Goal: Information Seeking & Learning: Learn about a topic

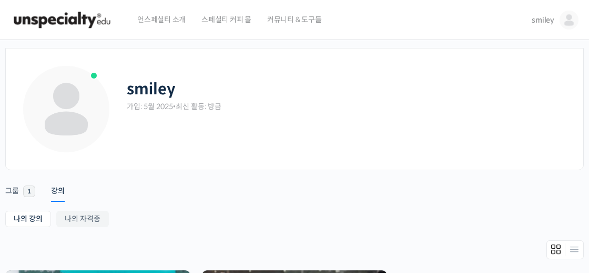
click at [379, 117] on div "smiley 가입: 5월 2025 • 최신 활동: 방금" at bounding box center [347, 108] width 441 height 89
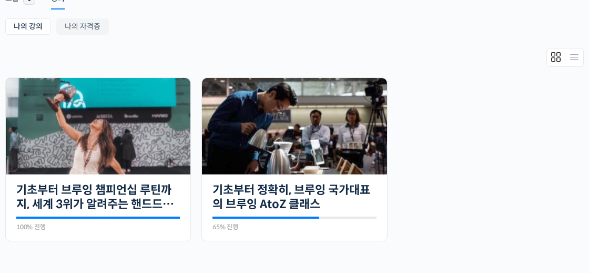
scroll to position [321, 0]
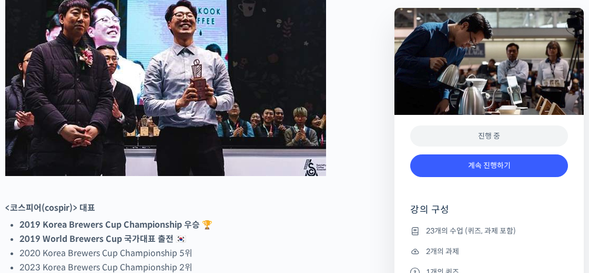
scroll to position [564, 0]
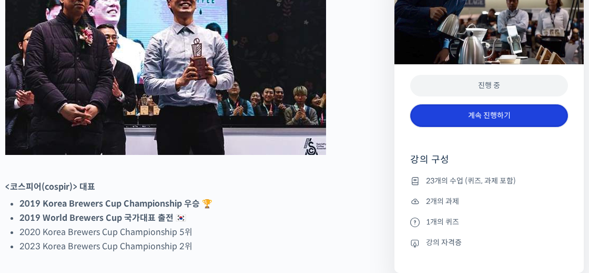
click at [465, 115] on link "계속 진행하기" at bounding box center [489, 115] width 158 height 23
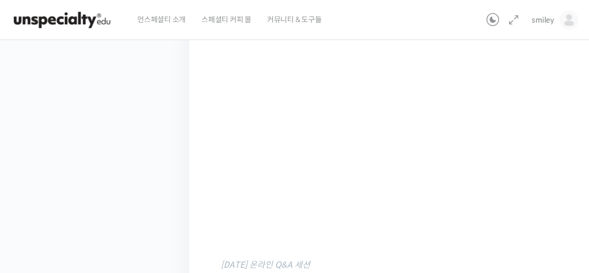
scroll to position [379, 0]
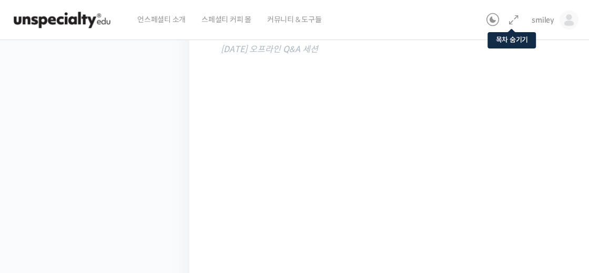
click at [515, 18] on icon at bounding box center [514, 20] width 13 height 13
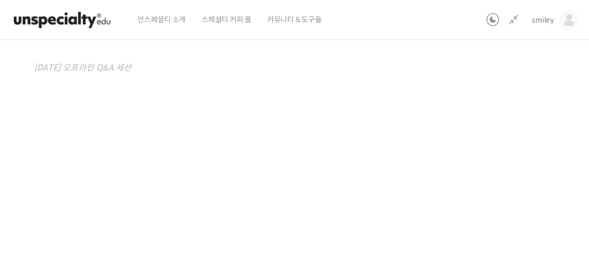
click at [494, 144] on div "기초부터 정확히, 브루잉 국가대표의 브루잉 AtoZ 클래스 질의응답 세션 녹화 편집본 모음 진행 중 수업 16 / 23 진행 중 ← 이전 질의…" at bounding box center [234, 188] width 658 height 1041
click at [483, 106] on div "기초부터 정확히, 브루잉 국가대표의 브루잉 AtoZ 클래스 질의응답 세션 녹화 편집본 모음 진행 중 수업 16 / 23 진행 중 ← 이전 질의…" at bounding box center [234, 120] width 658 height 1041
click at [478, 159] on div "기초부터 정확히, 브루잉 국가대표의 브루잉 AtoZ 클래스 질의응답 세션 녹화 편집본 모음 진행 중 수업 16 / 23 진행 중 ← 이전 질의…" at bounding box center [234, 131] width 658 height 1041
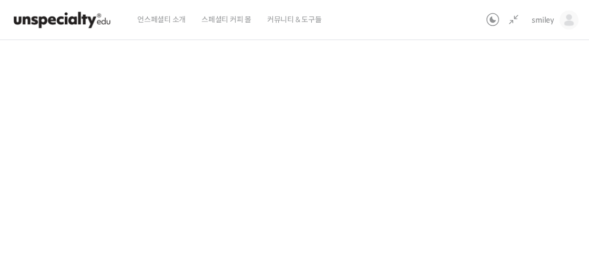
click at [477, 161] on div "기초부터 정확히, 브루잉 국가대표의 브루잉 AtoZ 클래스 질의응답 세션 녹화 편집본 모음 진행 중 수업 16 / 23 진행 중 ← 이전 질의…" at bounding box center [234, 131] width 658 height 1041
click at [504, 160] on div "기초부터 정확히, 브루잉 국가대표의 브루잉 AtoZ 클래스 질의응답 세션 녹화 편집본 모음 진행 중 수업 16 / 23 진행 중 ← 이전 질의…" at bounding box center [234, 128] width 658 height 1041
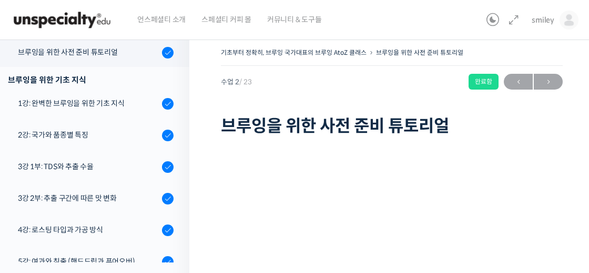
scroll to position [3, 0]
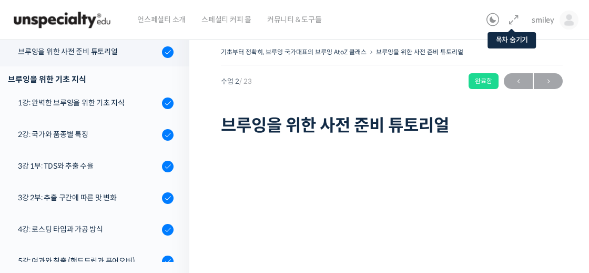
click at [517, 19] on icon at bounding box center [514, 20] width 13 height 13
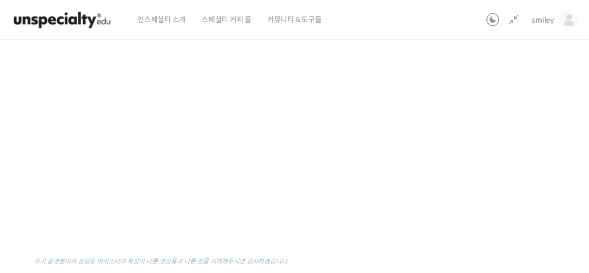
scroll to position [125, 0]
click at [538, 151] on div "기초부터 정확히, 브루잉 국가대표의 브루잉 AtoZ 클래스 브루잉을 위한 사전 준비 튜토리얼 완료함 수업 2 / 23 완료함 ← 이전 다음 →…" at bounding box center [234, 138] width 658 height 432
click at [486, 204] on div "기초부터 정확히, 브루잉 국가대표의 브루잉 AtoZ 클래스 브루잉을 위한 사전 준비 튜토리얼 완료함 수업 2 / 23 완료함 ← 이전 다음 →…" at bounding box center [234, 141] width 658 height 432
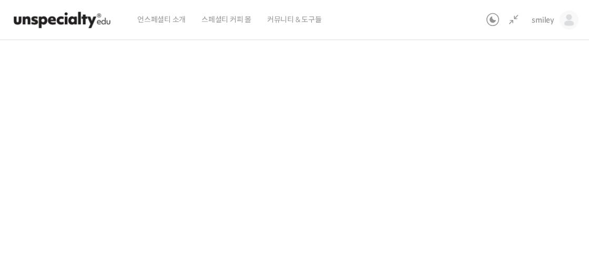
click at [486, 204] on div "기초부터 정확히, 브루잉 국가대표의 브루잉 AtoZ 클래스 브루잉을 위한 사전 준비 튜토리얼 완료함 수업 2 / 23 완료함 ← 이전 다음 →…" at bounding box center [234, 141] width 658 height 432
click at [543, 173] on div "기초부터 정확히, 브루잉 국가대표의 브루잉 AtoZ 클래스 브루잉을 위한 사전 준비 튜토리얼 완료함 수업 2 / 23 완료함 ← 이전 다음 →…" at bounding box center [234, 141] width 658 height 432
click at [506, 141] on div "기초부터 정확히, 브루잉 국가대표의 브루잉 AtoZ 클래스 브루잉을 위한 사전 준비 튜토리얼 완료함 수업 2 / 23 완료함 ← 이전 다음 →…" at bounding box center [234, 145] width 658 height 432
click at [531, 114] on div "기초부터 정확히, 브루잉 국가대표의 브루잉 AtoZ 클래스 브루잉을 위한 사전 준비 튜토리얼 완료함 수업 2 / 23 완료함 ← 이전 다음 →…" at bounding box center [234, 145] width 658 height 432
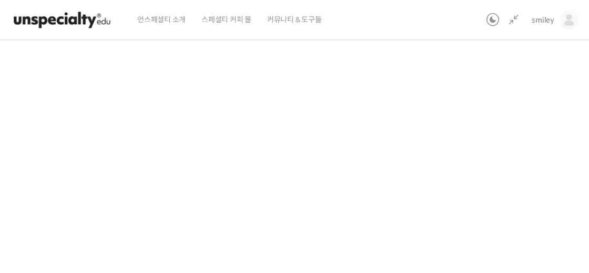
click at [502, 191] on div "기초부터 정확히, 브루잉 국가대표의 브루잉 AtoZ 클래스 브루잉을 위한 사전 준비 튜토리얼 완료함 수업 2 / 23 완료함 ← 이전 다음 →…" at bounding box center [234, 145] width 658 height 432
click at [498, 126] on div "기초부터 정확히, 브루잉 국가대표의 브루잉 AtoZ 클래스 브루잉을 위한 사전 준비 튜토리얼 완료함 수업 2 / 23 완료함 ← 이전 다음 →…" at bounding box center [234, 145] width 658 height 432
click at [480, 168] on div "기초부터 정확히, 브루잉 국가대표의 브루잉 AtoZ 클래스 브루잉을 위한 사전 준비 튜토리얼 완료함 수업 2 / 23 완료함 ← 이전 다음 →…" at bounding box center [234, 145] width 658 height 432
click at [476, 168] on div "기초부터 정확히, 브루잉 국가대표의 브루잉 AtoZ 클래스 브루잉을 위한 사전 준비 튜토리얼 완료함 수업 2 / 23 완료함 ← 이전 다음 →…" at bounding box center [234, 145] width 658 height 432
click at [477, 162] on div "기초부터 정확히, 브루잉 국가대표의 브루잉 AtoZ 클래스 브루잉을 위한 사전 준비 튜토리얼 완료함 수업 2 / 23 완료함 ← 이전 다음 →…" at bounding box center [234, 145] width 658 height 432
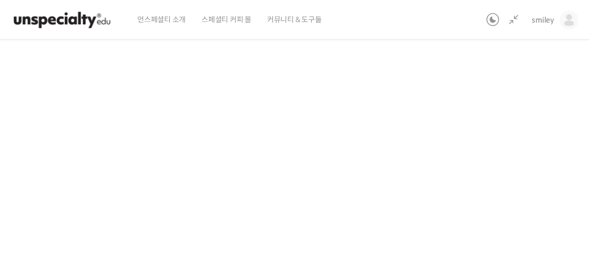
scroll to position [119, 0]
click at [487, 195] on div "기초부터 정확히, 브루잉 국가대표의 브루잉 AtoZ 클래스 브루잉을 위한 사전 준비 튜토리얼 완료함 수업 2 / 23 완료함 ← 이전 다음 →…" at bounding box center [234, 144] width 658 height 432
click at [485, 195] on div "기초부터 정확히, 브루잉 국가대표의 브루잉 AtoZ 클래스 브루잉을 위한 사전 준비 튜토리얼 완료함 수업 2 / 23 완료함 ← 이전 다음 →…" at bounding box center [234, 144] width 658 height 432
click at [518, 99] on div "기초부터 정확히, 브루잉 국가대표의 브루잉 AtoZ 클래스 브루잉을 위한 사전 준비 튜토리얼 완료함 수업 2 / 23 완료함 ← 이전 다음 →…" at bounding box center [234, 144] width 658 height 432
click at [498, 152] on div "기초부터 정확히, 브루잉 국가대표의 브루잉 AtoZ 클래스 브루잉을 위한 사전 준비 튜토리얼 완료함 수업 2 / 23 완료함 ← 이전 다음 →…" at bounding box center [234, 144] width 658 height 432
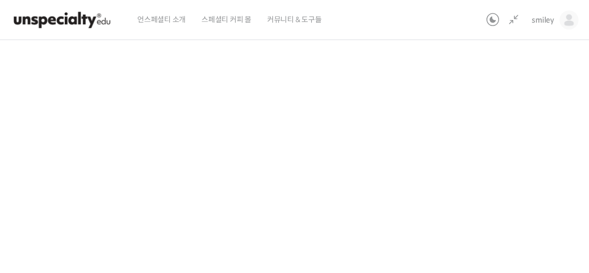
click at [508, 167] on div "기초부터 정확히, 브루잉 국가대표의 브루잉 AtoZ 클래스 브루잉을 위한 사전 준비 튜토리얼 완료함 수업 2 / 23 완료함 ← 이전 다음 →…" at bounding box center [234, 144] width 658 height 432
click at [492, 168] on div "기초부터 정확히, 브루잉 국가대표의 브루잉 AtoZ 클래스 브루잉을 위한 사전 준비 튜토리얼 완료함 수업 2 / 23 완료함 ← 이전 다음 →…" at bounding box center [234, 144] width 658 height 432
click at [499, 162] on div "기초부터 정확히, 브루잉 국가대표의 브루잉 AtoZ 클래스 브루잉을 위한 사전 준비 튜토리얼 완료함 수업 2 / 23 완료함 ← 이전 다음 →…" at bounding box center [234, 144] width 658 height 432
click at [507, 230] on div "기초부터 정확히, 브루잉 국가대표의 브루잉 AtoZ 클래스 브루잉을 위한 사전 준비 튜토리얼 완료함 수업 2 / 23 완료함 ← 이전 다음 →…" at bounding box center [234, 144] width 658 height 432
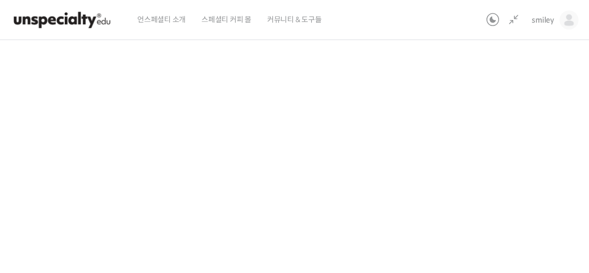
click at [497, 230] on div "기초부터 정확히, 브루잉 국가대표의 브루잉 AtoZ 클래스 브루잉을 위한 사전 준비 튜토리얼 완료함 수업 2 / 23 완료함 ← 이전 다음 →…" at bounding box center [234, 144] width 658 height 432
click at [496, 229] on div "기초부터 정확히, 브루잉 국가대표의 브루잉 AtoZ 클래스 브루잉을 위한 사전 준비 튜토리얼 완료함 수업 2 / 23 완료함 ← 이전 다음 →…" at bounding box center [234, 144] width 658 height 432
click at [492, 225] on div "기초부터 정확히, 브루잉 국가대표의 브루잉 AtoZ 클래스 브루잉을 위한 사전 준비 튜토리얼 완료함 수업 2 / 23 완료함 ← 이전 다음 →…" at bounding box center [234, 144] width 658 height 432
click at [491, 225] on div "기초부터 정확히, 브루잉 국가대표의 브루잉 AtoZ 클래스 브루잉을 위한 사전 준비 튜토리얼 완료함 수업 2 / 23 완료함 ← 이전 다음 →…" at bounding box center [234, 144] width 658 height 432
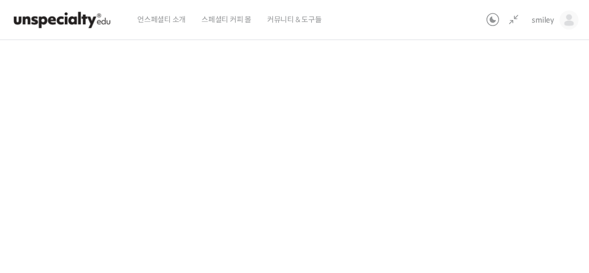
click at [491, 225] on div "기초부터 정확히, 브루잉 국가대표의 브루잉 AtoZ 클래스 브루잉을 위한 사전 준비 튜토리얼 완료함 수업 2 / 23 완료함 ← 이전 다음 →…" at bounding box center [234, 144] width 658 height 432
click at [468, 205] on div "기초부터 정확히, 브루잉 국가대표의 브루잉 AtoZ 클래스 브루잉을 위한 사전 준비 튜토리얼 완료함 수업 2 / 23 완료함 ← 이전 다음 →…" at bounding box center [234, 144] width 658 height 432
click at [467, 205] on div "기초부터 정확히, 브루잉 국가대표의 브루잉 AtoZ 클래스 브루잉을 위한 사전 준비 튜토리얼 완료함 수업 2 / 23 완료함 ← 이전 다음 →…" at bounding box center [234, 144] width 658 height 432
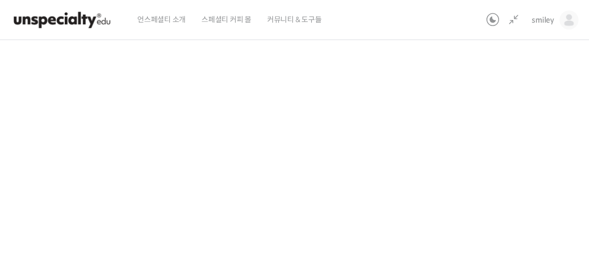
click at [542, 176] on div "기초부터 정확히, 브루잉 국가대표의 브루잉 AtoZ 클래스 브루잉을 위한 사전 준비 튜토리얼 완료함 수업 2 / 23 완료함 ← 이전 다음 →…" at bounding box center [234, 144] width 658 height 432
click at [504, 178] on div "기초부터 정확히, 브루잉 국가대표의 브루잉 AtoZ 클래스 브루잉을 위한 사전 준비 튜토리얼 완료함 수업 2 / 23 완료함 ← 이전 다음 →…" at bounding box center [234, 144] width 658 height 432
click at [492, 182] on div "기초부터 정확히, 브루잉 국가대표의 브루잉 AtoZ 클래스 브루잉을 위한 사전 준비 튜토리얼 완료함 수업 2 / 23 완료함 ← 이전 다음 →…" at bounding box center [234, 144] width 658 height 432
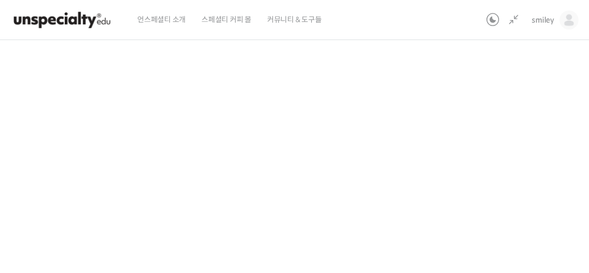
click at [492, 182] on div "기초부터 정확히, 브루잉 국가대표의 브루잉 AtoZ 클래스 브루잉을 위한 사전 준비 튜토리얼 완료함 수업 2 / 23 완료함 ← 이전 다음 →…" at bounding box center [234, 144] width 658 height 432
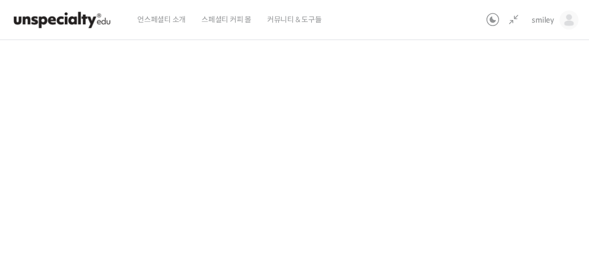
click at [492, 182] on div "기초부터 정확히, 브루잉 국가대표의 브루잉 AtoZ 클래스 브루잉을 위한 사전 준비 튜토리얼 완료함 수업 2 / 23 완료함 ← 이전 다음 →…" at bounding box center [234, 144] width 658 height 432
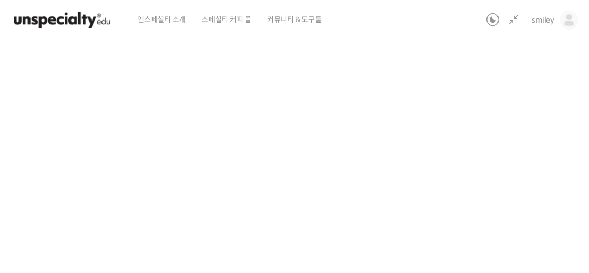
click at [492, 182] on div "기초부터 정확히, 브루잉 국가대표의 브루잉 AtoZ 클래스 브루잉을 위한 사전 준비 튜토리얼 완료함 수업 2 / 23 완료함 ← 이전 다음 →…" at bounding box center [234, 144] width 658 height 432
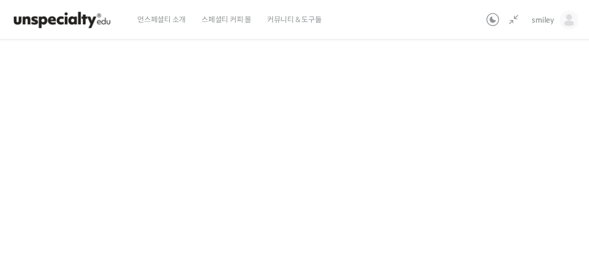
click at [492, 182] on div "기초부터 정확히, 브루잉 국가대표의 브루잉 AtoZ 클래스 브루잉을 위한 사전 준비 튜토리얼 완료함 수업 2 / 23 완료함 ← 이전 다음 →…" at bounding box center [234, 144] width 658 height 432
click at [483, 182] on div "기초부터 정확히, 브루잉 국가대표의 브루잉 AtoZ 클래스 브루잉을 위한 사전 준비 튜토리얼 완료함 수업 2 / 23 완료함 ← 이전 다음 →…" at bounding box center [234, 144] width 658 height 432
click at [482, 167] on div "기초부터 정확히, 브루잉 국가대표의 브루잉 AtoZ 클래스 브루잉을 위한 사전 준비 튜토리얼 완료함 수업 2 / 23 완료함 ← 이전 다음 →…" at bounding box center [234, 144] width 658 height 432
click at [481, 170] on div "기초부터 정확히, 브루잉 국가대표의 브루잉 AtoZ 클래스 브루잉을 위한 사전 준비 튜토리얼 완료함 수업 2 / 23 완료함 ← 이전 다음 →…" at bounding box center [234, 144] width 658 height 432
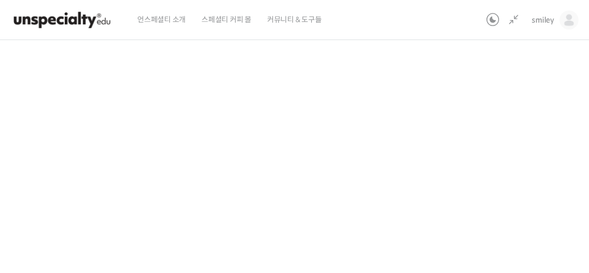
click at [481, 170] on div "기초부터 정확히, 브루잉 국가대표의 브루잉 AtoZ 클래스 브루잉을 위한 사전 준비 튜토리얼 완료함 수업 2 / 23 완료함 ← 이전 다음 →…" at bounding box center [234, 144] width 658 height 432
click at [468, 188] on div "기초부터 정확히, 브루잉 국가대표의 브루잉 AtoZ 클래스 브루잉을 위한 사전 준비 튜토리얼 완료함 수업 2 / 23 완료함 ← 이전 다음 →…" at bounding box center [234, 144] width 658 height 432
drag, startPoint x: 468, startPoint y: 188, endPoint x: 456, endPoint y: 190, distance: 12.2
click at [468, 188] on div "기초부터 정확히, 브루잉 국가대표의 브루잉 AtoZ 클래스 브루잉을 위한 사전 준비 튜토리얼 완료함 수업 2 / 23 완료함 ← 이전 다음 →…" at bounding box center [234, 144] width 658 height 432
click at [502, 186] on div "기초부터 정확히, 브루잉 국가대표의 브루잉 AtoZ 클래스 브루잉을 위한 사전 준비 튜토리얼 완료함 수업 2 / 23 완료함 ← 이전 다음 →…" at bounding box center [234, 144] width 658 height 432
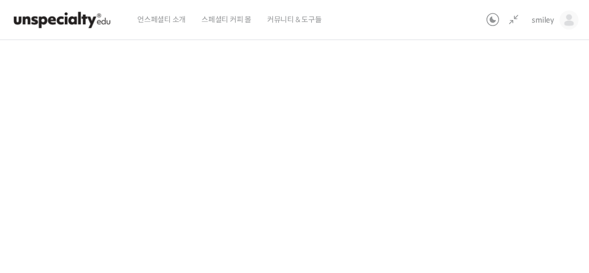
click at [502, 186] on div "기초부터 정확히, 브루잉 국가대표의 브루잉 AtoZ 클래스 브루잉을 위한 사전 준비 튜토리얼 완료함 수업 2 / 23 완료함 ← 이전 다음 →…" at bounding box center [234, 144] width 658 height 432
click at [501, 186] on div "기초부터 정확히, 브루잉 국가대표의 브루잉 AtoZ 클래스 브루잉을 위한 사전 준비 튜토리얼 완료함 수업 2 / 23 완료함 ← 이전 다음 →…" at bounding box center [234, 144] width 658 height 432
click at [514, 21] on icon at bounding box center [514, 20] width 13 height 13
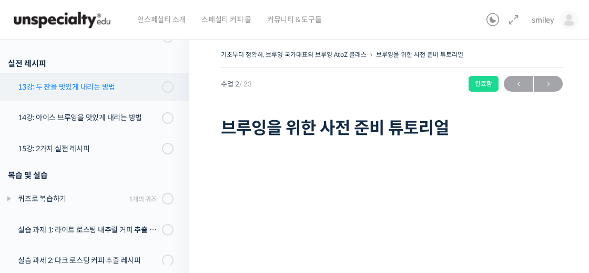
scroll to position [608, 0]
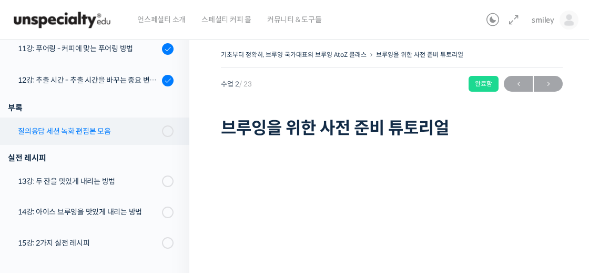
click at [109, 133] on div "질의응답 세션 녹화 편집본 모음" at bounding box center [88, 131] width 141 height 12
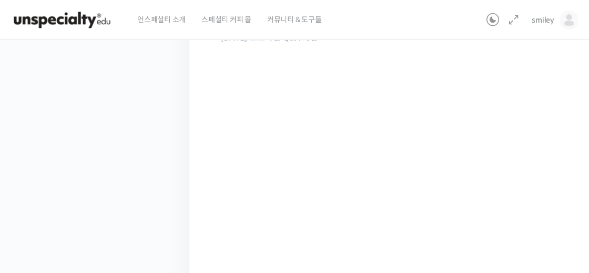
scroll to position [338, 0]
click at [516, 19] on icon at bounding box center [514, 20] width 13 height 13
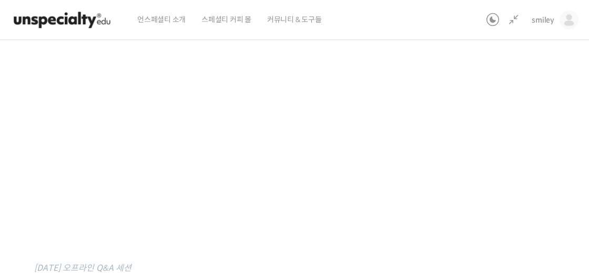
scroll to position [179, 0]
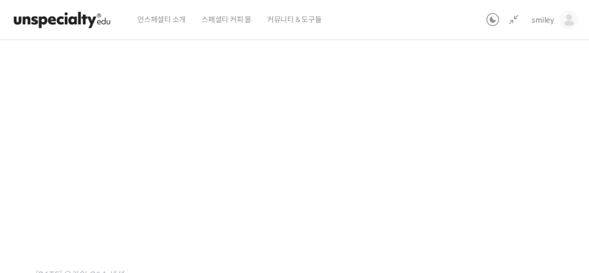
click at [461, 128] on div "기초부터 정확히, 브루잉 국가대표의 브루잉 AtoZ 클래스 질의응답 세션 녹화 편집본 모음 진행 중 수업 16 / 23 진행 중 ← 이전 질의…" at bounding box center [234, 122] width 658 height 1041
click at [487, 188] on div "기초부터 정확히, 브루잉 국가대표의 브루잉 AtoZ 클래스 질의응답 세션 녹화 편집본 모음 진행 중 수업 16 / 23 진행 중 ← 이전 질의…" at bounding box center [234, 126] width 658 height 1041
click at [512, 179] on div "기초부터 정확히, 브루잉 국가대표의 브루잉 AtoZ 클래스 질의응답 세션 녹화 편집본 모음 진행 중 수업 16 / 23 진행 중 ← 이전 질의…" at bounding box center [234, 126] width 658 height 1041
click at [505, 183] on div "기초부터 정확히, 브루잉 국가대표의 브루잉 AtoZ 클래스 질의응답 세션 녹화 편집본 모음 진행 중 수업 16 / 23 진행 중 ← 이전 질의…" at bounding box center [234, 126] width 658 height 1041
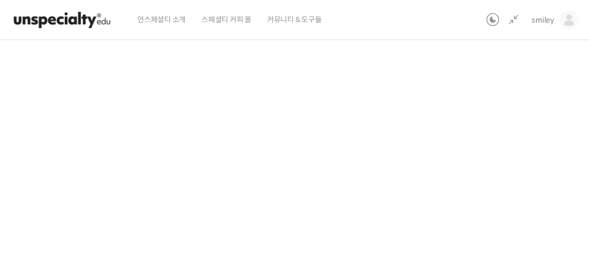
click at [530, 93] on div "기초부터 정확히, 브루잉 국가대표의 브루잉 AtoZ 클래스 질의응답 세션 녹화 편집본 모음 진행 중 수업 16 / 23 진행 중 ← 이전 질의…" at bounding box center [234, 126] width 658 height 1041
click at [514, 95] on div "기초부터 정확히, 브루잉 국가대표의 브루잉 AtoZ 클래스 질의응답 세션 녹화 편집본 모음 진행 중 수업 16 / 23 진행 중 ← 이전 질의…" at bounding box center [234, 126] width 658 height 1041
click at [525, 159] on div "기초부터 정확히, 브루잉 국가대표의 브루잉 AtoZ 클래스 질의응답 세션 녹화 편집본 모음 진행 중 수업 16 / 23 진행 중 ← 이전 질의…" at bounding box center [234, 128] width 658 height 1041
click at [510, 124] on div "기초부터 정확히, 브루잉 국가대표의 브루잉 AtoZ 클래스 질의응답 세션 녹화 편집본 모음 진행 중 수업 16 / 23 진행 중 ← 이전 질의…" at bounding box center [234, 128] width 658 height 1041
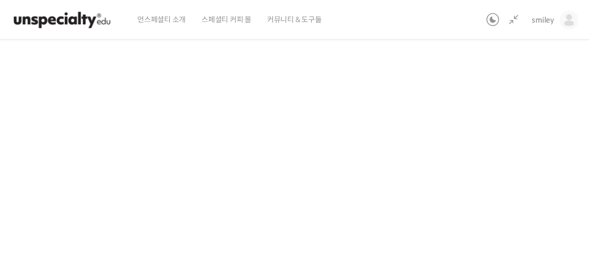
click at [528, 141] on div "기초부터 정확히, 브루잉 국가대표의 브루잉 AtoZ 클래스 질의응답 세션 녹화 편집본 모음 진행 중 수업 16 / 23 진행 중 ← 이전 질의…" at bounding box center [234, 128] width 658 height 1041
click at [509, 136] on div "기초부터 정확히, 브루잉 국가대표의 브루잉 AtoZ 클래스 질의응답 세션 녹화 편집본 모음 진행 중 수업 16 / 23 진행 중 ← 이전 질의…" at bounding box center [234, 128] width 658 height 1041
click at [477, 150] on div "기초부터 정확히, 브루잉 국가대표의 브루잉 AtoZ 클래스 질의응답 세션 녹화 편집본 모음 진행 중 수업 16 / 23 진행 중 ← 이전 질의…" at bounding box center [234, 128] width 658 height 1041
click at [512, 21] on icon at bounding box center [514, 20] width 13 height 13
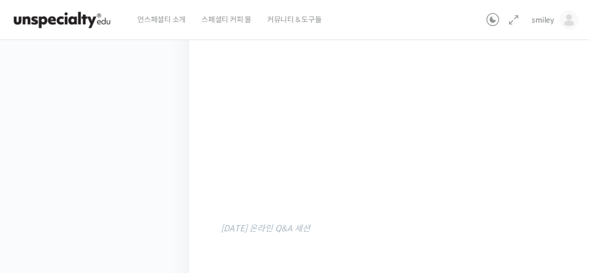
scroll to position [409, 0]
click at [98, 144] on div "강의로 돌아가기 기초부터 정확히, 브루잉 국가대표의 브루잉 AtoZ 클래스 65% 진행 최근 활동: 2025년 09월 12일 2:10 오후 인…" at bounding box center [92, 105] width 195 height 995
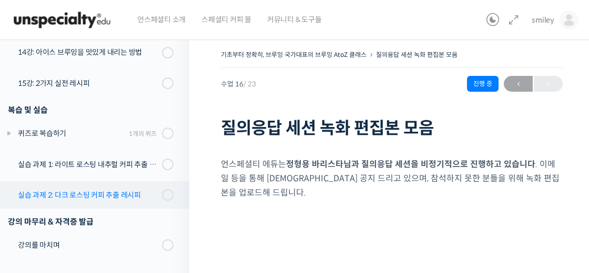
scroll to position [770, 0]
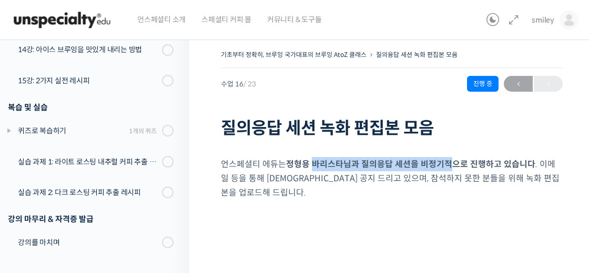
drag, startPoint x: 312, startPoint y: 166, endPoint x: 447, endPoint y: 165, distance: 135.3
click at [447, 165] on strong "정형용 바리스타님과 질의응답 세션을 비정기적으로 진행하고 있습니다" at bounding box center [410, 163] width 249 height 11
click at [450, 164] on strong "정형용 바리스타님과 질의응답 세션을 비정기적으로 진행하고 있습니다" at bounding box center [410, 163] width 249 height 11
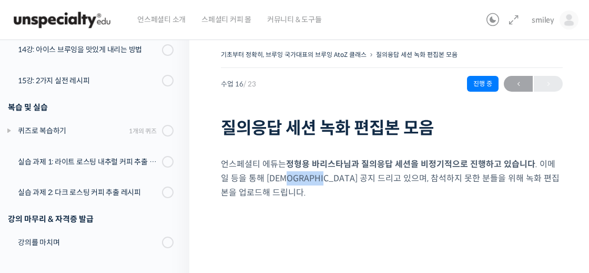
click at [322, 179] on p "언스페셜티 에듀는 정형용 바리스타님과 질의응답 세션을 비정기적으로 진행하고 있습니다 . 이메일 등을 통해 사전 공지드리고 있으며, 참석하지 …" at bounding box center [392, 178] width 342 height 43
click at [323, 179] on p "언스페셜티 에듀는 정형용 바리스타님과 질의응답 세션을 비정기적으로 진행하고 있습니다 . 이메일 등을 통해 사전 공지드리고 있으며, 참석하지 …" at bounding box center [392, 178] width 342 height 43
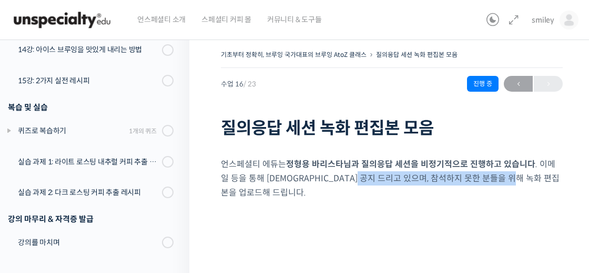
drag, startPoint x: 373, startPoint y: 176, endPoint x: 528, endPoint y: 173, distance: 154.8
click at [528, 173] on p "언스페셜티 에듀는 정형용 바리스타님과 질의응답 세션을 비정기적으로 진행하고 있습니다 . 이메일 등을 통해 사전 공지드리고 있으며, 참석하지 …" at bounding box center [392, 178] width 342 height 43
drag, startPoint x: 528, startPoint y: 173, endPoint x: 519, endPoint y: 173, distance: 8.9
click at [528, 173] on p "언스페셜티 에듀는 정형용 바리스타님과 질의응답 세션을 비정기적으로 진행하고 있습니다 . 이메일 등을 통해 사전 공지드리고 있으며, 참석하지 …" at bounding box center [392, 178] width 342 height 43
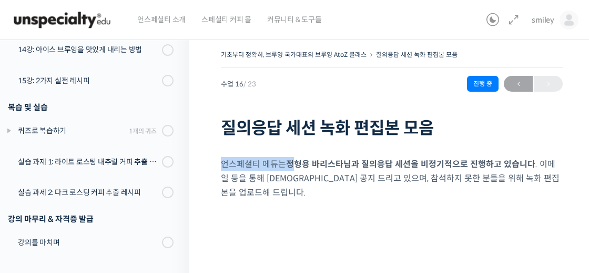
drag, startPoint x: 364, startPoint y: 164, endPoint x: 525, endPoint y: 151, distance: 161.1
drag, startPoint x: 479, startPoint y: 161, endPoint x: 470, endPoint y: 161, distance: 8.9
click at [479, 161] on strong "정형용 바리스타님과 질의응답 세션을 비정기적으로 진행하고 있습니다" at bounding box center [410, 163] width 249 height 11
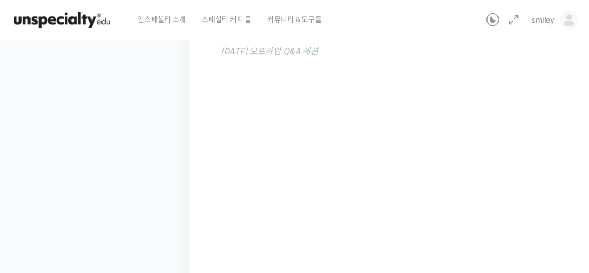
scroll to position [390, 0]
click at [520, 17] on icon at bounding box center [514, 20] width 13 height 13
